Goal: Navigation & Orientation: Find specific page/section

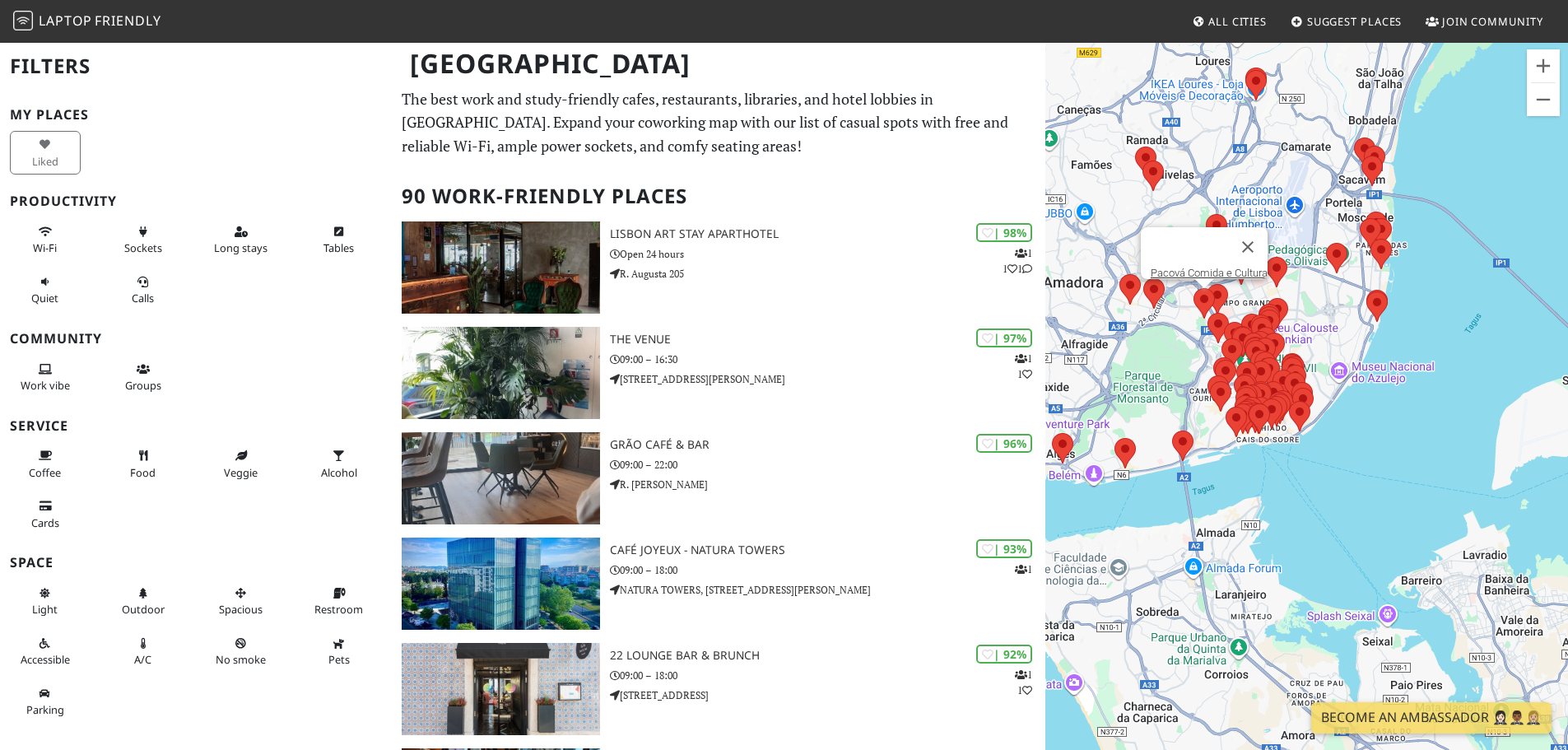
drag, startPoint x: 1290, startPoint y: 459, endPoint x: 1209, endPoint y: 302, distance: 176.7
click at [1193, 288] on area at bounding box center [1193, 288] width 0 height 0
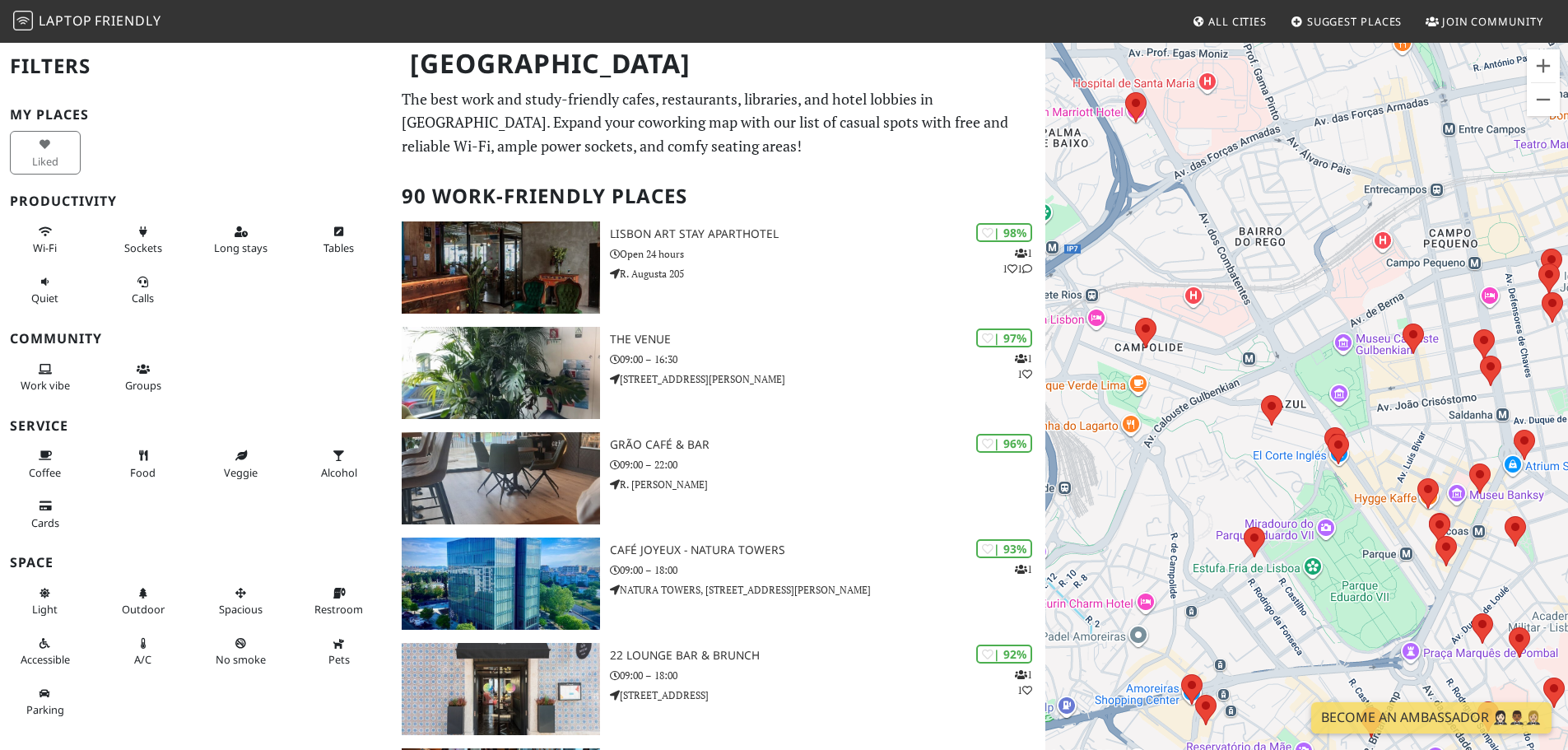
drag, startPoint x: 1226, startPoint y: 401, endPoint x: 1569, endPoint y: 592, distance: 392.6
click at [1567, 592] on html "Laptop Friendly All Cities Suggest Places Join Community Lisbon Filters My Plac…" at bounding box center [784, 375] width 1568 height 750
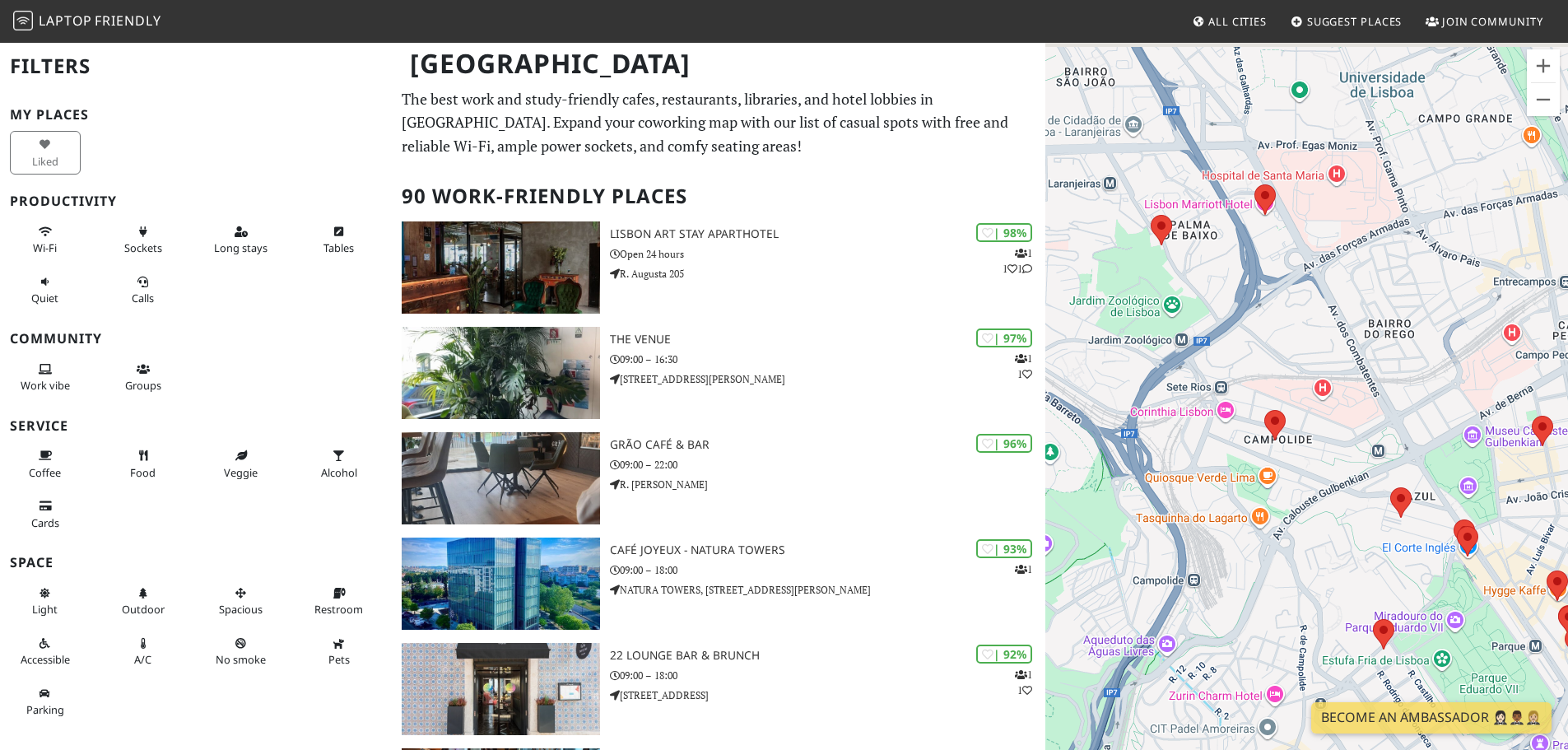
drag, startPoint x: 1238, startPoint y: 376, endPoint x: 1363, endPoint y: 480, distance: 162.6
click at [1363, 480] on div "To navigate, press the arrow keys." at bounding box center [1307, 416] width 523 height 750
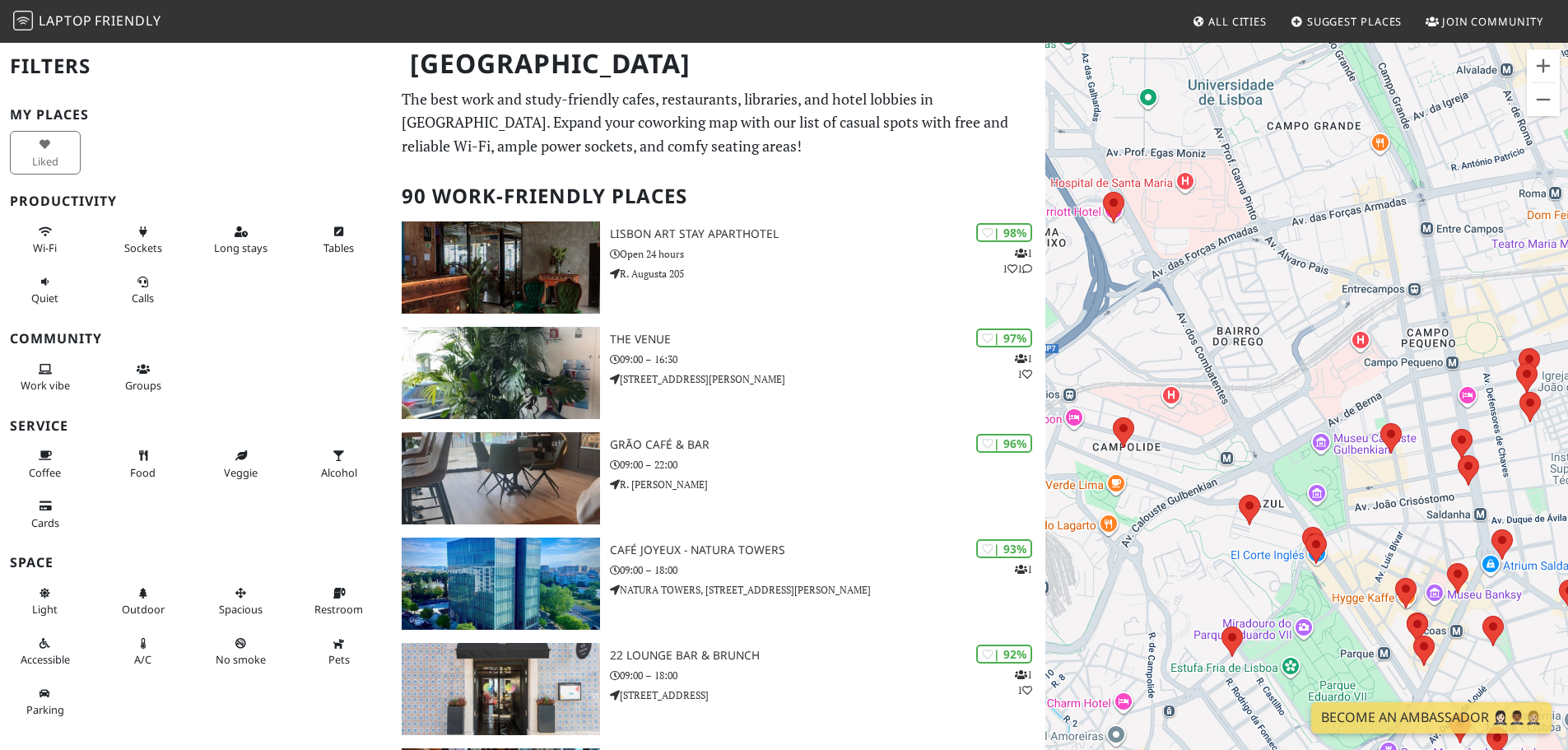
drag, startPoint x: 1411, startPoint y: 451, endPoint x: 1232, endPoint y: 449, distance: 179.0
click at [1232, 449] on div "To navigate, press the arrow keys." at bounding box center [1307, 416] width 523 height 750
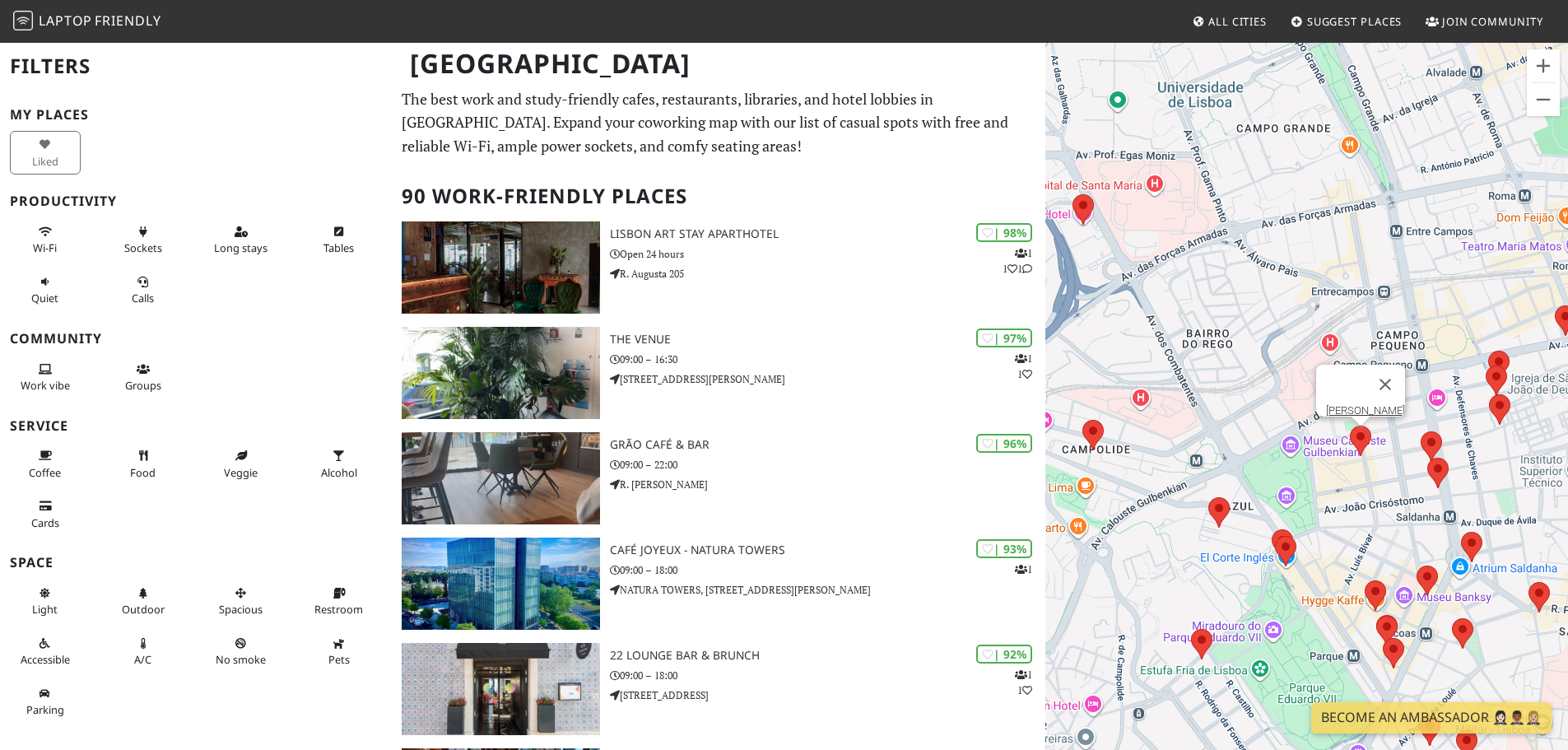
click at [1350, 425] on area at bounding box center [1350, 425] width 0 height 0
click at [1358, 404] on link "[PERSON_NAME]" at bounding box center [1365, 410] width 79 height 13
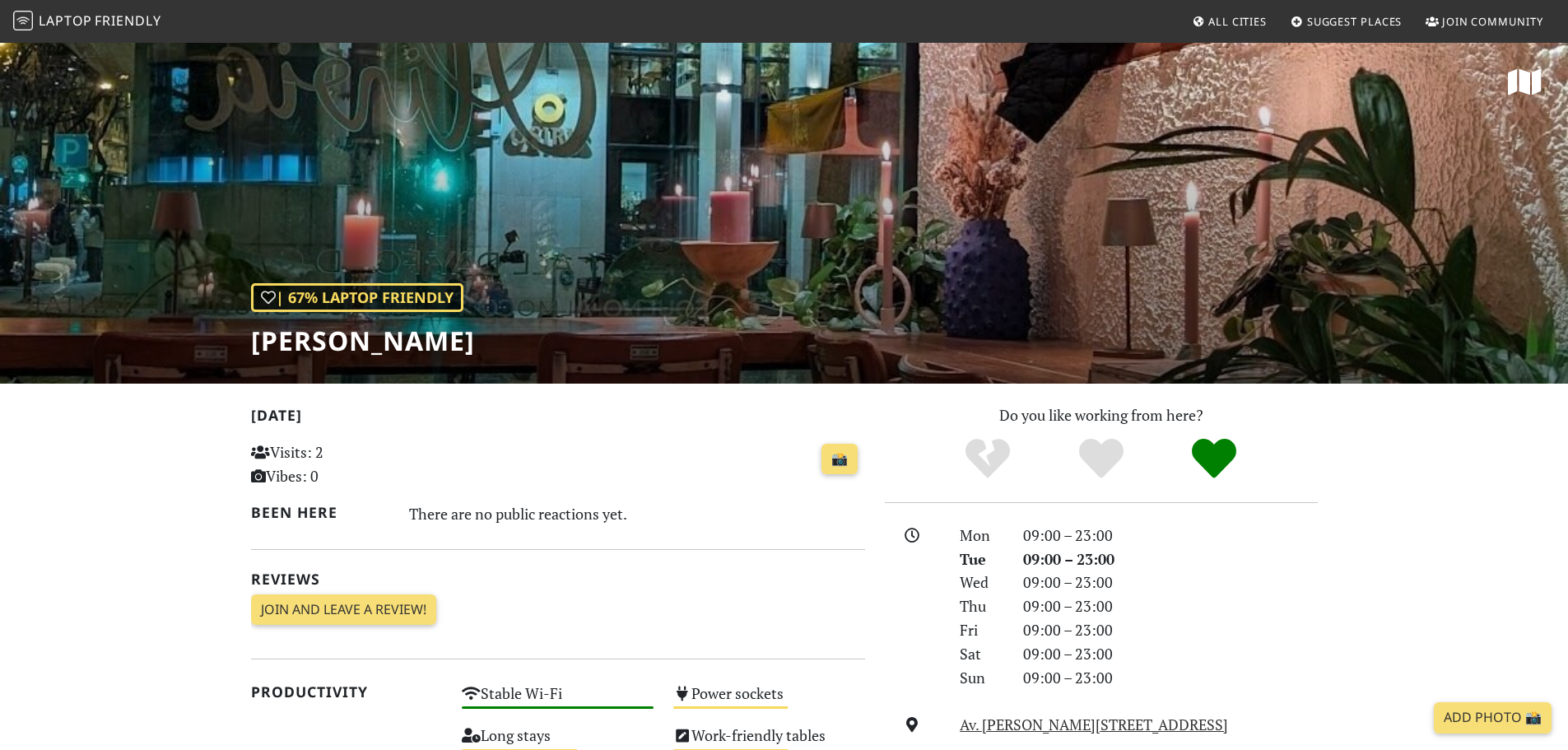
scroll to position [82, 0]
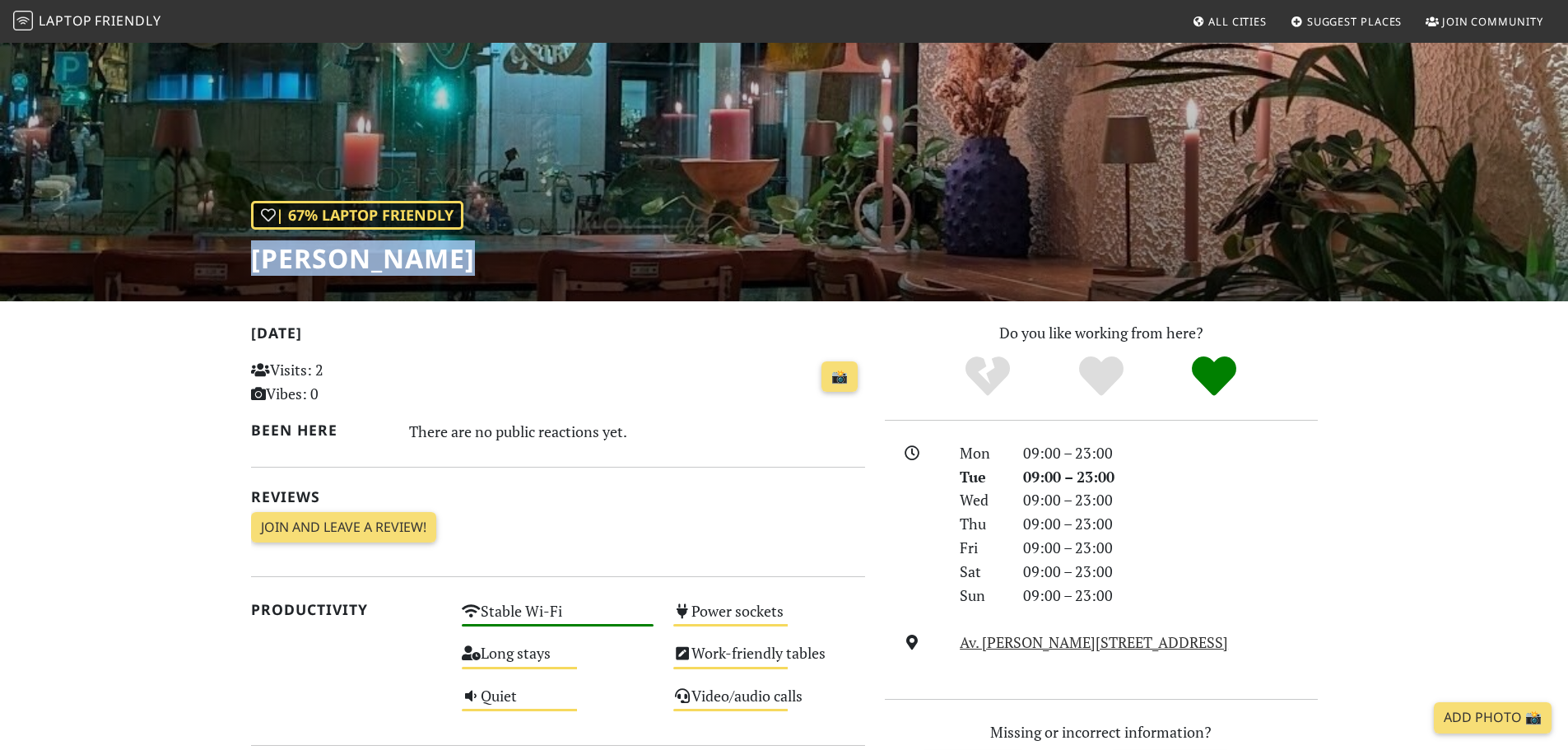
drag, startPoint x: 510, startPoint y: 252, endPoint x: 230, endPoint y: 252, distance: 280.0
click at [230, 252] on div "| 67% Laptop Friendly [PERSON_NAME]" at bounding box center [784, 130] width 1568 height 343
copy h1 "[PERSON_NAME]"
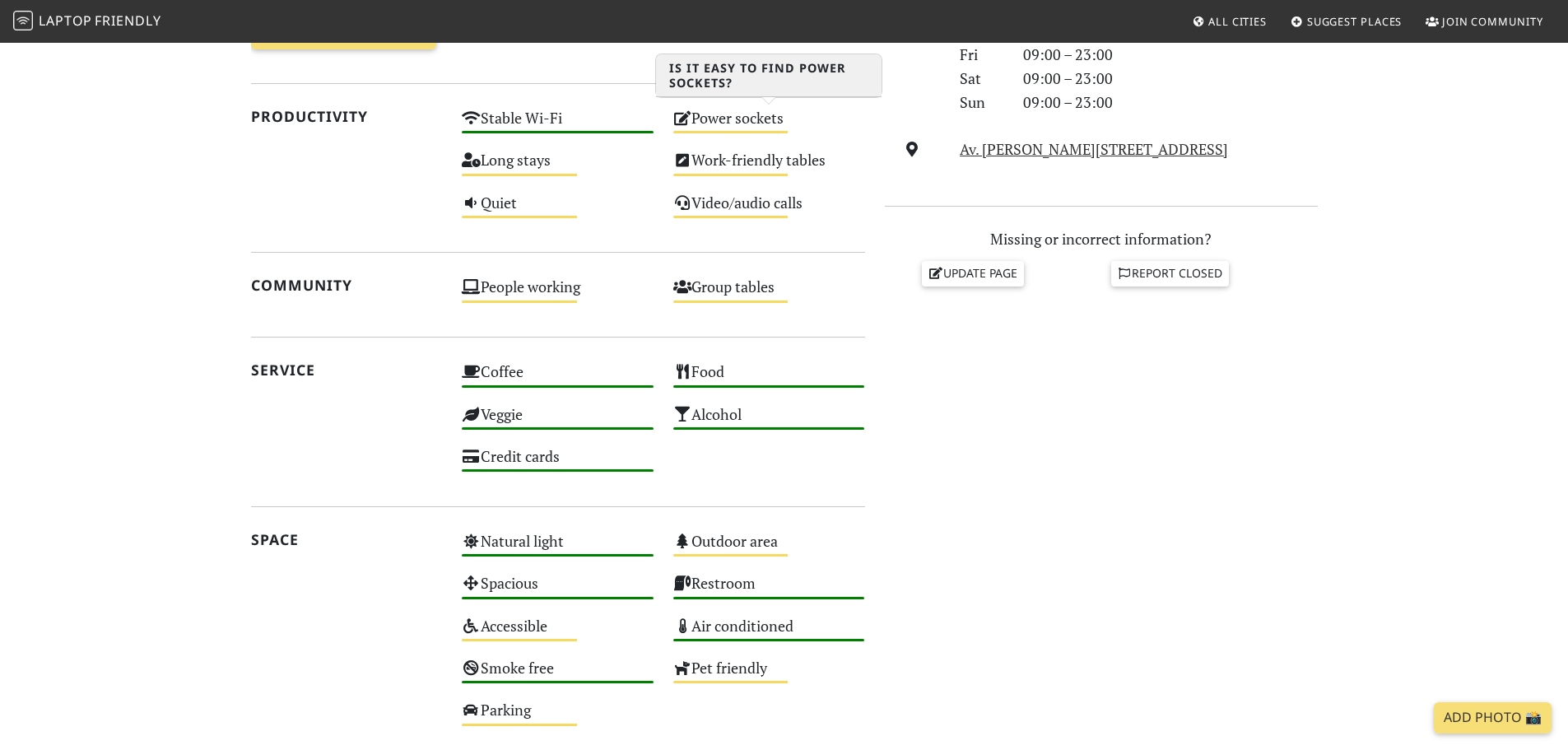
scroll to position [576, 0]
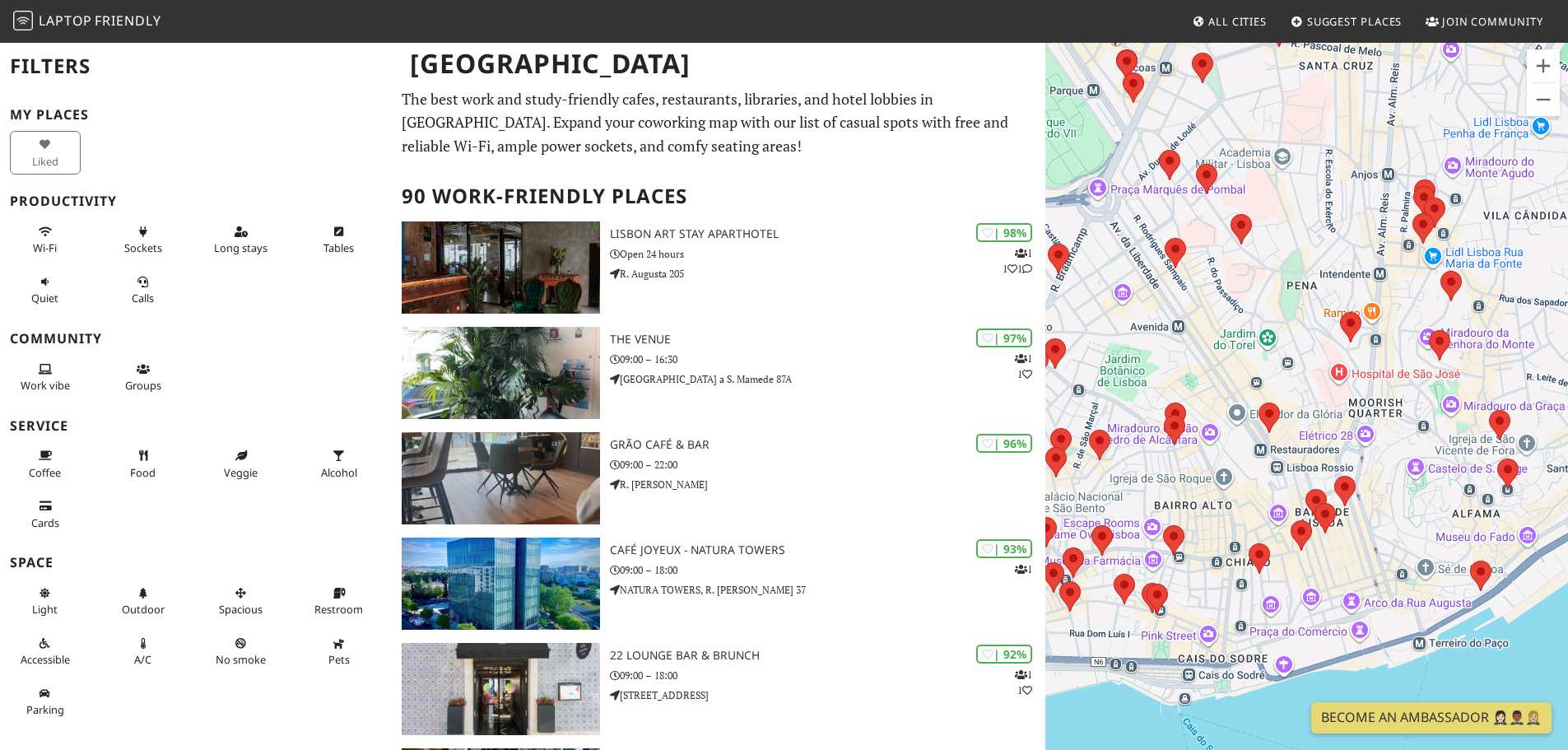
drag, startPoint x: 1281, startPoint y: 428, endPoint x: 1403, endPoint y: 449, distance: 123.8
click at [1403, 449] on div "To navigate, press the arrow keys." at bounding box center [1307, 416] width 523 height 750
click at [1258, 403] on area at bounding box center [1258, 403] width 0 height 0
